Goal: Register for event/course

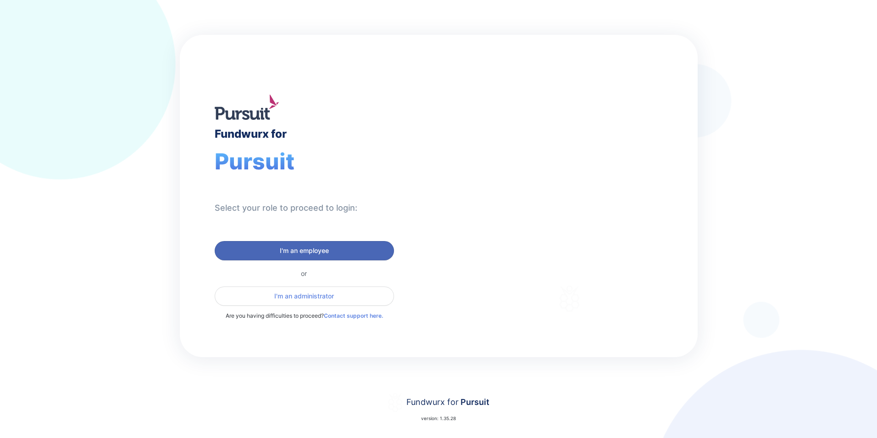
click at [334, 253] on span "I'm an employee" at bounding box center [304, 250] width 167 height 9
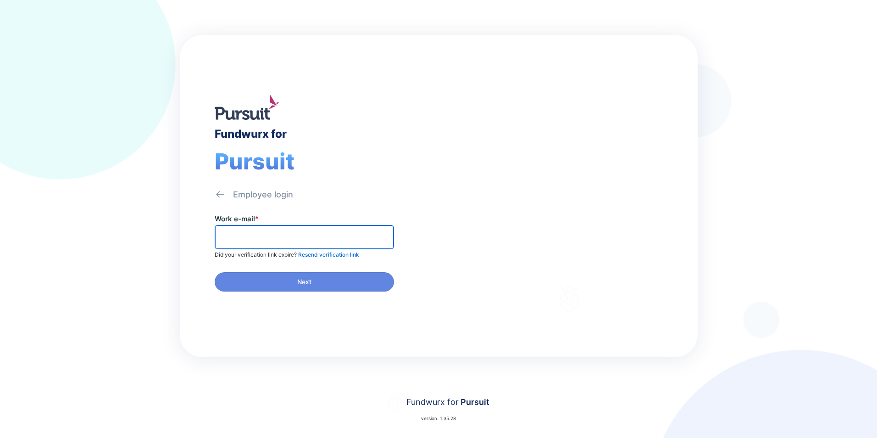
click at [338, 239] on input "text" at bounding box center [304, 237] width 171 height 14
type input "**********"
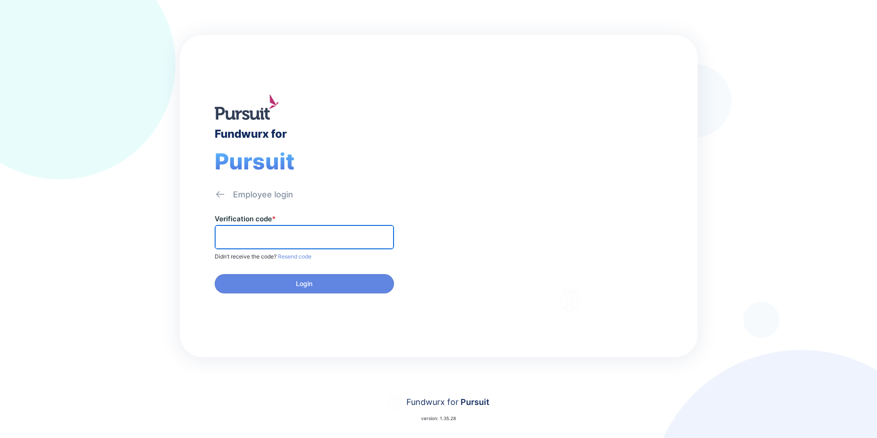
click at [338, 239] on input "text" at bounding box center [304, 237] width 171 height 14
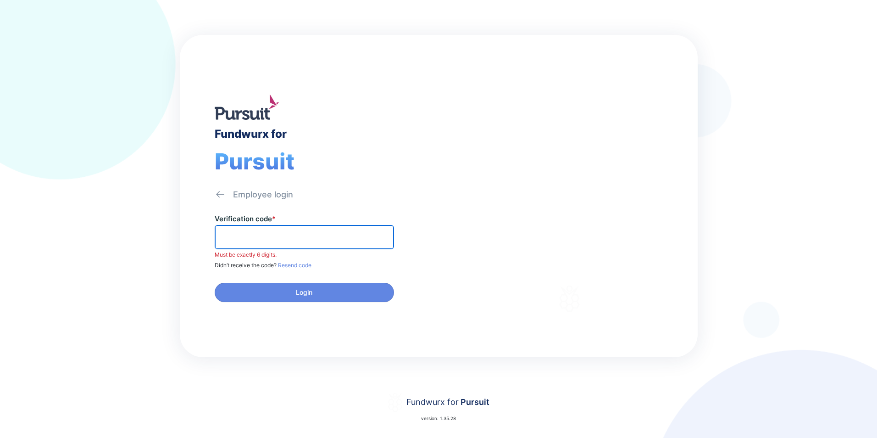
click at [304, 242] on input "text" at bounding box center [304, 237] width 171 height 14
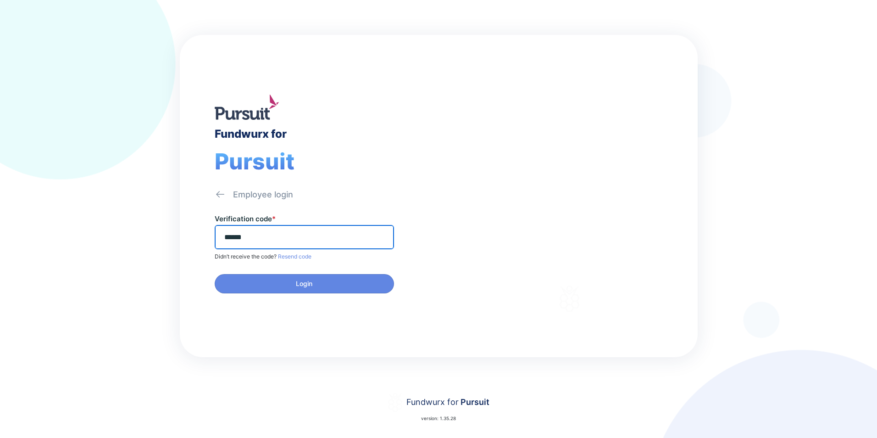
type input "******"
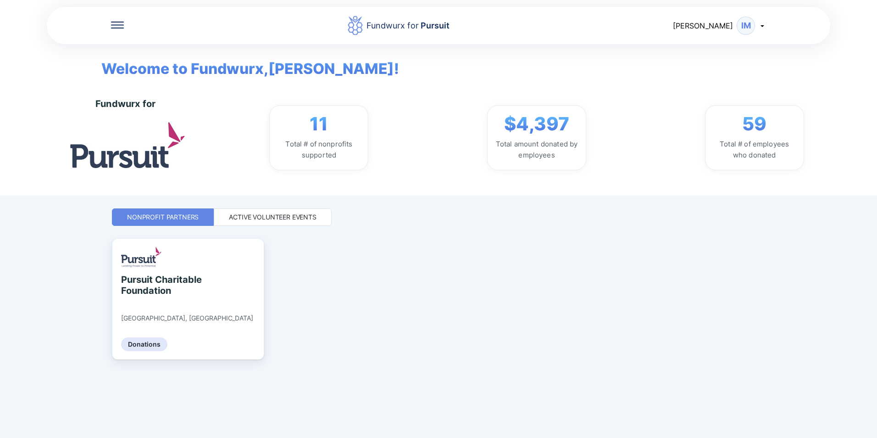
click at [123, 24] on icon at bounding box center [117, 25] width 13 height 7
click at [122, 27] on icon at bounding box center [117, 25] width 13 height 7
click at [265, 209] on div "Active Volunteer Events" at bounding box center [273, 216] width 118 height 17
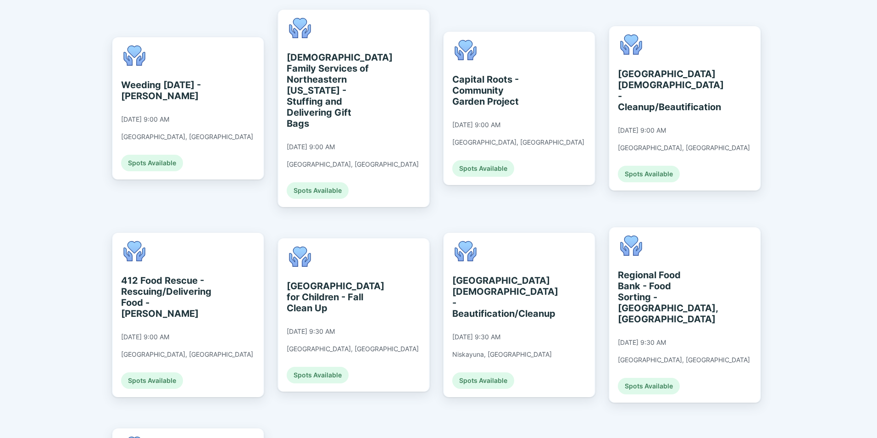
scroll to position [200, 0]
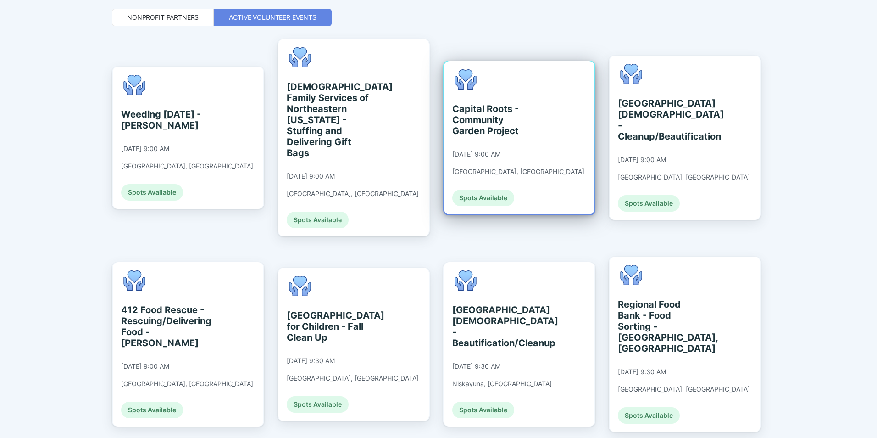
click at [558, 126] on div "Capital Roots - Community Garden Project [DATE] 9:00 AM [GEOGRAPHIC_DATA], [GEO…" at bounding box center [519, 137] width 150 height 153
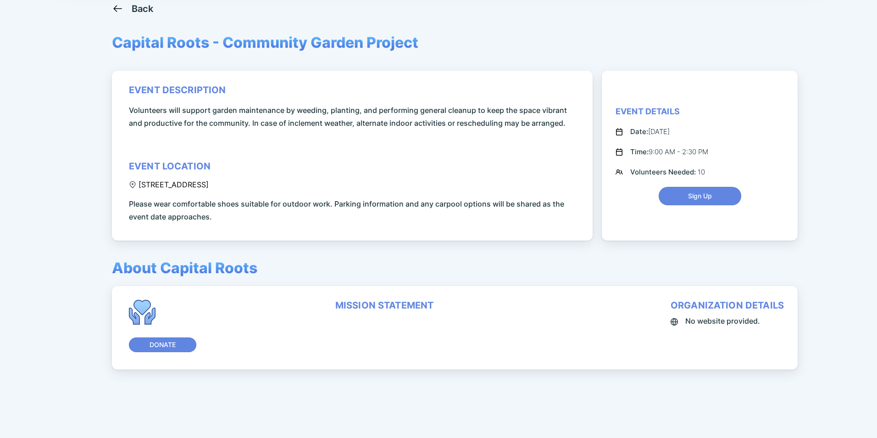
scroll to position [61, 0]
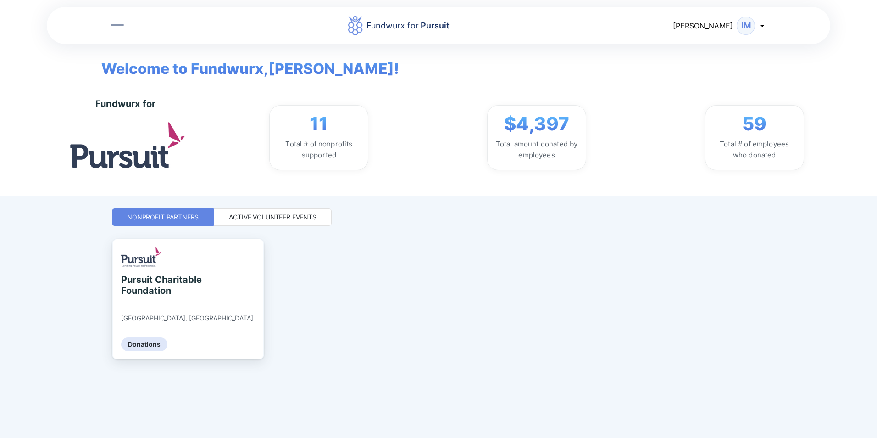
click at [270, 222] on div "Active Volunteer Events" at bounding box center [273, 216] width 118 height 17
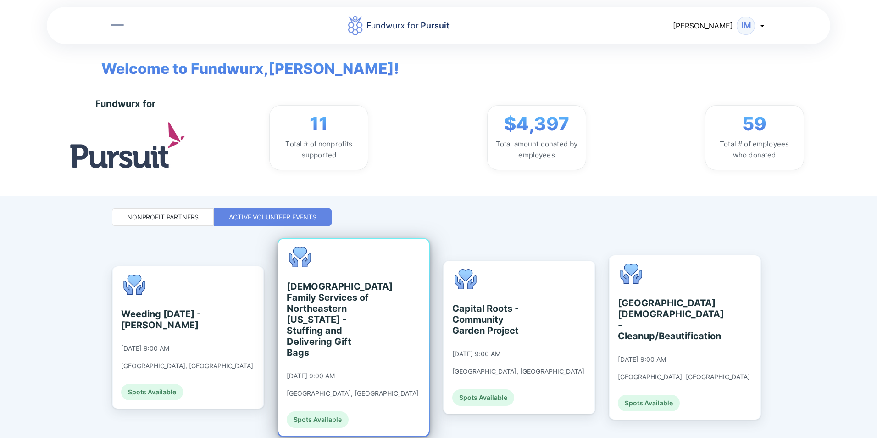
click at [345, 335] on div "Jewish Family Services of Northeastern New York - Stuffing and Delivering Gift …" at bounding box center [329, 319] width 84 height 77
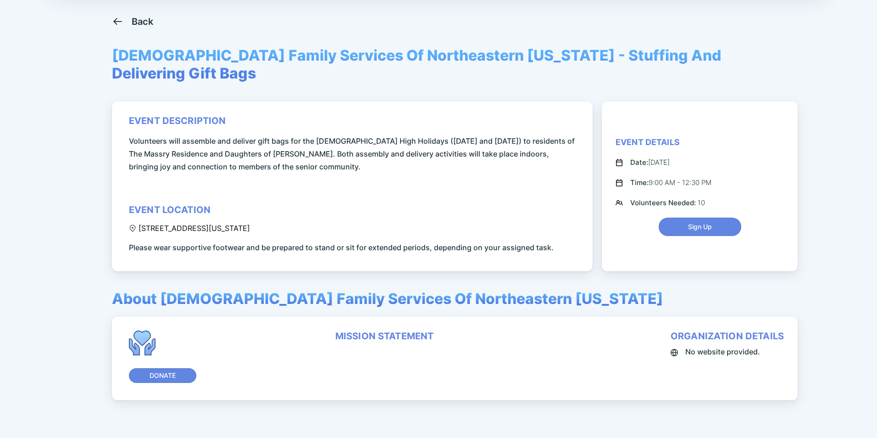
scroll to position [61, 0]
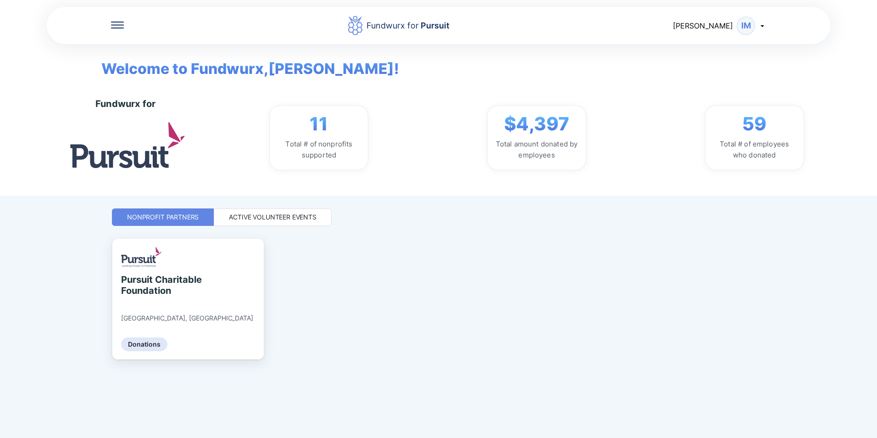
click at [279, 211] on div "Active Volunteer Events" at bounding box center [273, 216] width 118 height 17
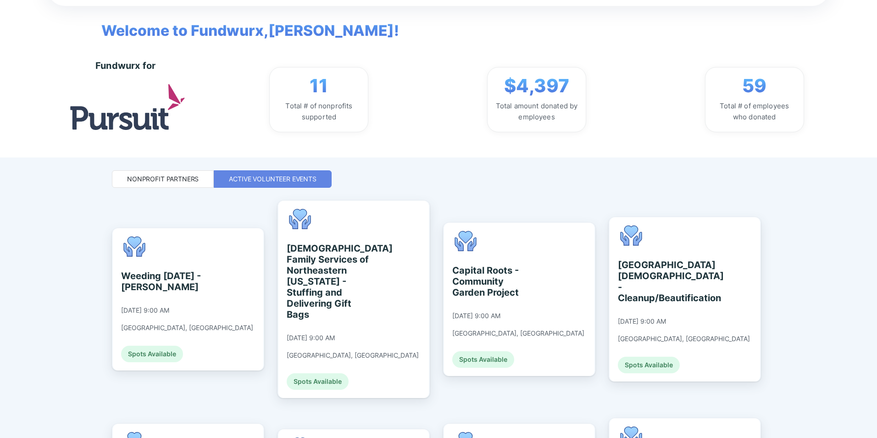
scroll to position [92, 0]
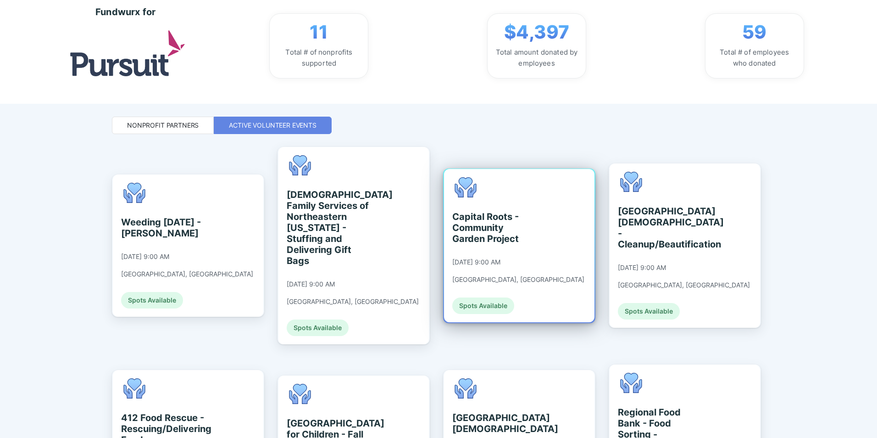
click at [499, 221] on div "Capital Roots - Community Garden Project" at bounding box center [494, 227] width 84 height 33
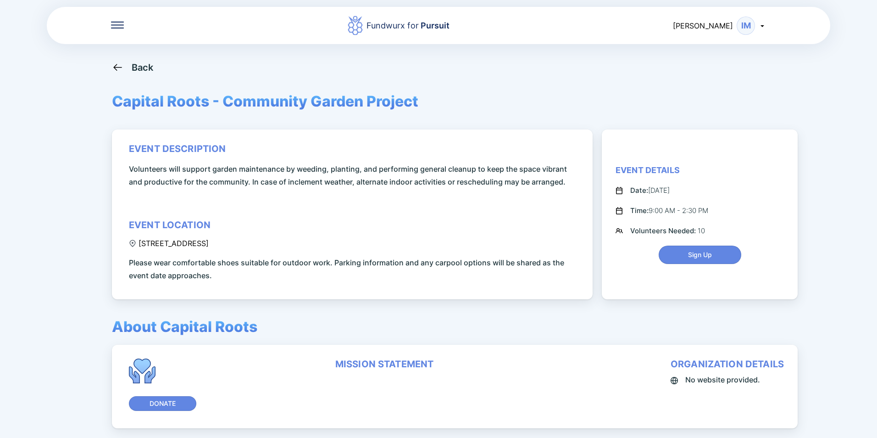
click at [139, 56] on div "Fundwurx for Pursuit Ian IM Back Capital Roots - Community Garden Project event…" at bounding box center [438, 219] width 877 height 438
click at [139, 67] on div "Back" at bounding box center [143, 67] width 22 height 11
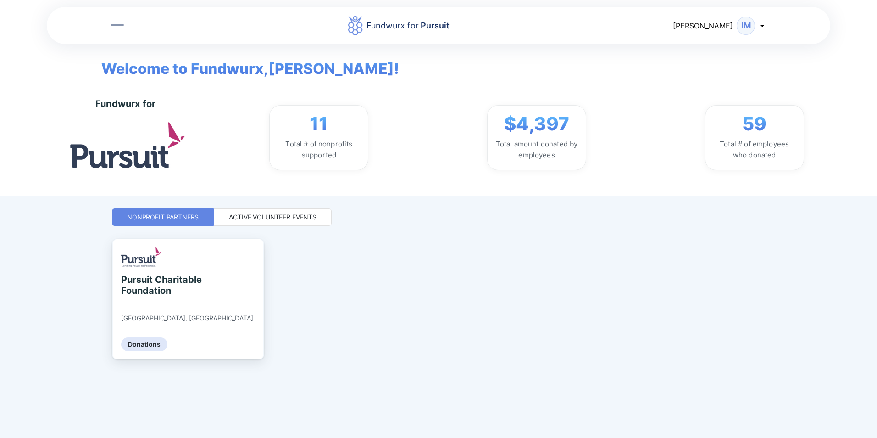
click at [294, 208] on div "Fundwurx for Pursuit Ian IM Welcome to Fundwurx, Ian ! Fundwurx for 11 Total # …" at bounding box center [438, 219] width 653 height 438
click at [294, 212] on div "Active Volunteer Events" at bounding box center [273, 216] width 118 height 17
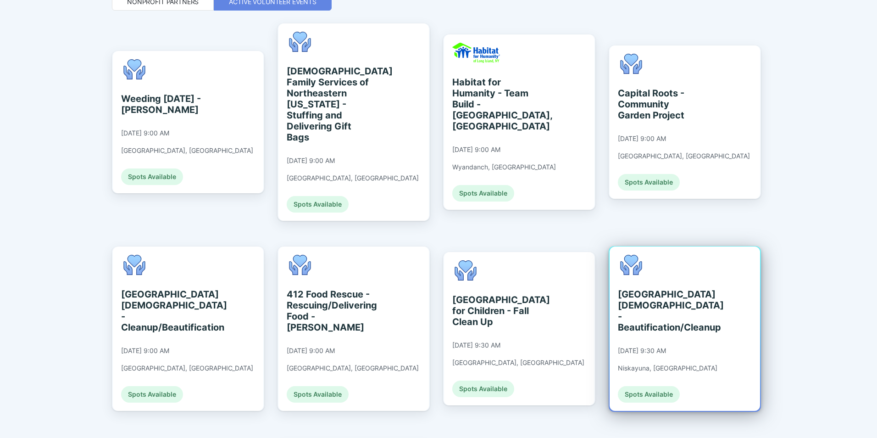
scroll to position [229, 0]
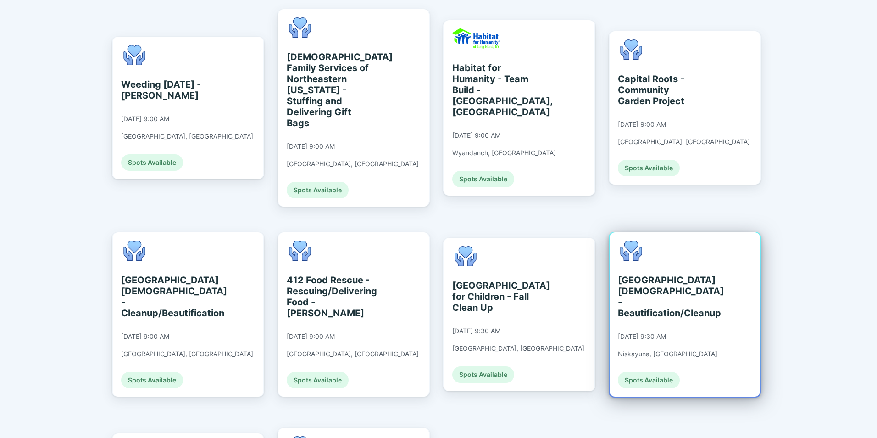
click at [669, 249] on div "Schenectady Jewish Community Center - Beautification/Cleanup 09/10/2025 at 9:30…" at bounding box center [668, 314] width 100 height 148
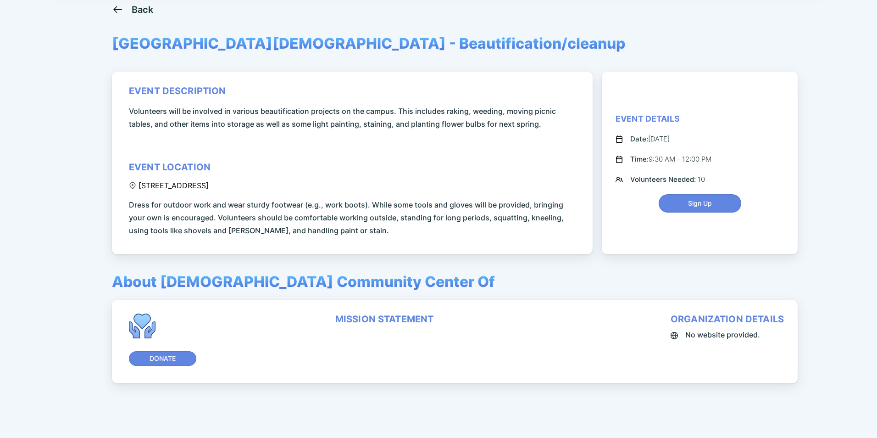
scroll to position [61, 0]
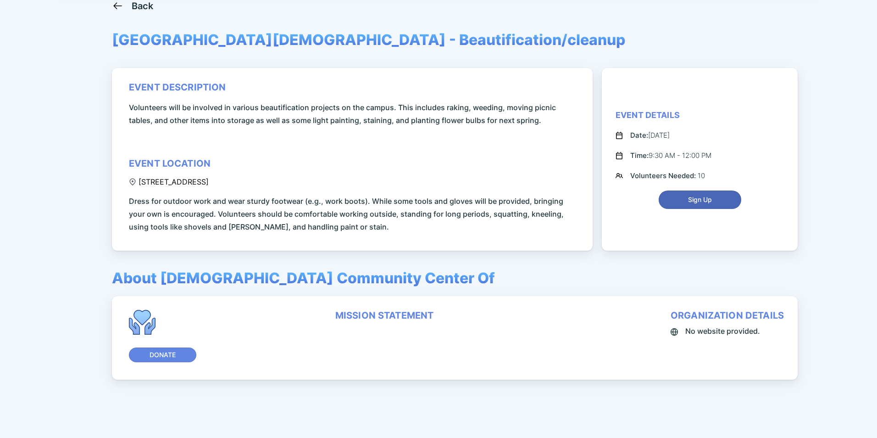
click at [701, 200] on span "Sign Up" at bounding box center [700, 199] width 24 height 9
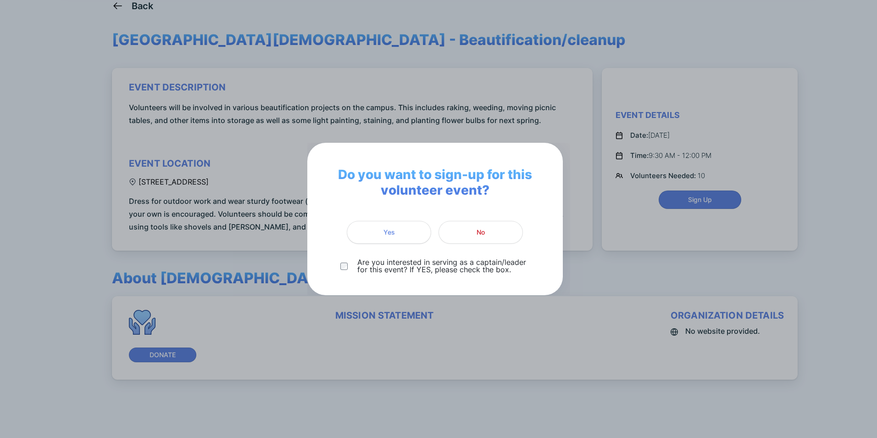
click at [396, 236] on span "Yes" at bounding box center [389, 232] width 72 height 9
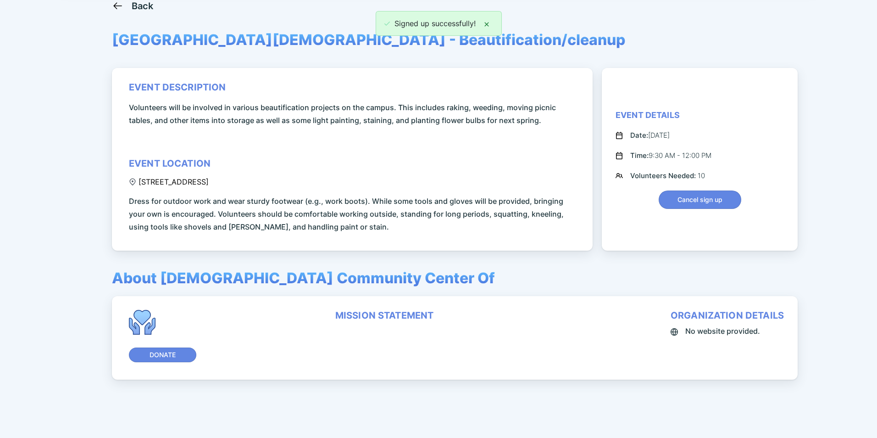
click at [486, 22] on icon at bounding box center [486, 24] width 7 height 7
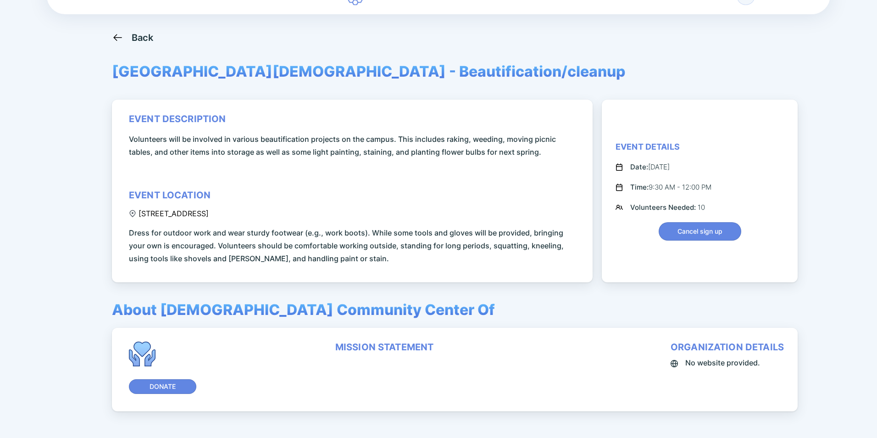
scroll to position [16, 0]
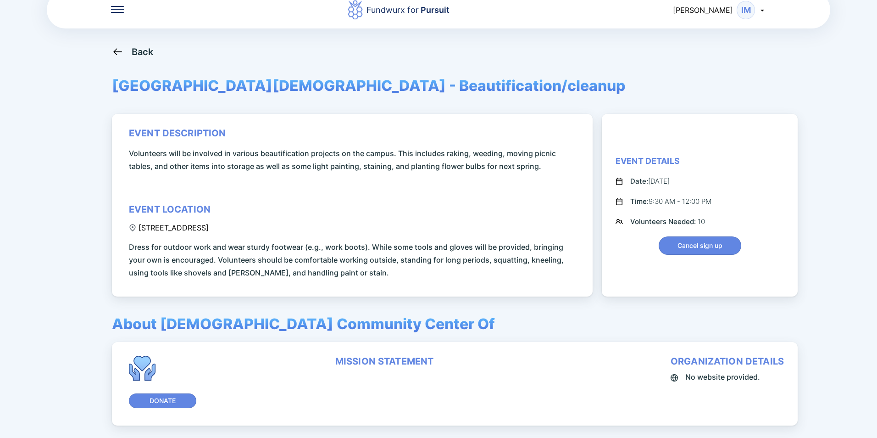
click at [626, 103] on div "Back [GEOGRAPHIC_DATA][DEMOGRAPHIC_DATA] - Beautification/cleanup event descrip…" at bounding box center [438, 265] width 653 height 438
